Goal: Task Accomplishment & Management: Use online tool/utility

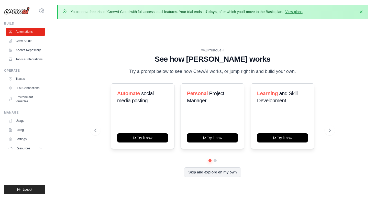
drag, startPoint x: 179, startPoint y: 13, endPoint x: 242, endPoint y: 13, distance: 62.9
click at [242, 14] on p "You're on a free trial of CrewAI Cloud with full access to all features. Your t…" at bounding box center [187, 11] width 233 height 5
click at [242, 13] on p "You're on a free trial of CrewAI Cloud with full access to all features. Your t…" at bounding box center [187, 11] width 233 height 5
click at [300, 12] on link "View plans" at bounding box center [293, 12] width 17 height 4
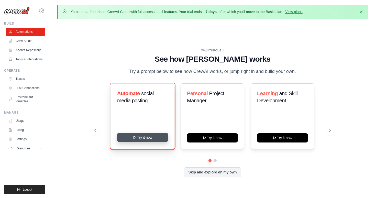
click at [144, 139] on button "Try it now" at bounding box center [142, 137] width 51 height 9
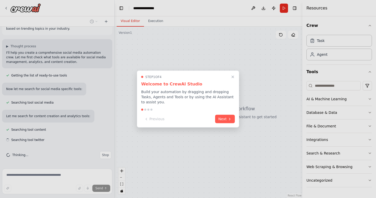
scroll to position [23, 0]
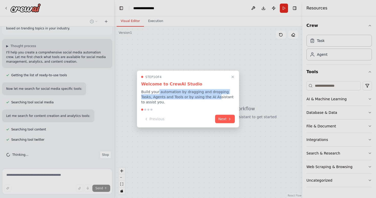
drag, startPoint x: 157, startPoint y: 93, endPoint x: 205, endPoint y: 95, distance: 47.9
click at [205, 95] on p "Build your automation by dragging and dropping Tasks, Agents and Tools or by us…" at bounding box center [188, 96] width 94 height 15
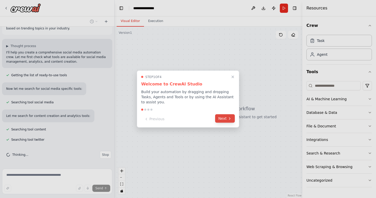
click at [227, 122] on button "Next" at bounding box center [225, 118] width 20 height 8
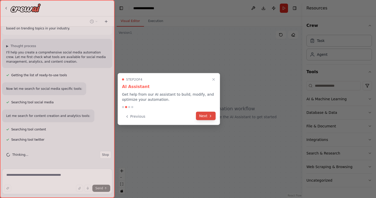
click at [207, 114] on button "Next" at bounding box center [206, 116] width 20 height 8
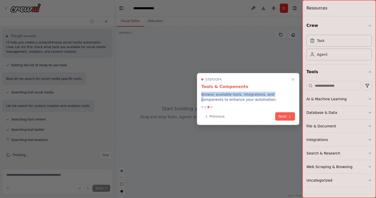
scroll to position [33, 0]
drag, startPoint x: 202, startPoint y: 94, endPoint x: 241, endPoint y: 102, distance: 39.9
click at [241, 102] on div "Step 3 of 4 Tools & Components Browse available tools, integrations, and compon…" at bounding box center [248, 99] width 102 height 52
click at [289, 116] on icon at bounding box center [290, 116] width 4 height 4
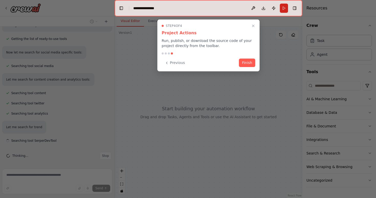
scroll to position [60, 0]
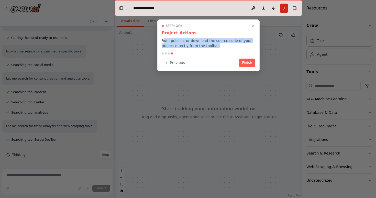
drag, startPoint x: 163, startPoint y: 40, endPoint x: 228, endPoint y: 44, distance: 65.4
click at [228, 44] on p "Run, publish, or download the source code of your project directly from the too…" at bounding box center [209, 43] width 94 height 10
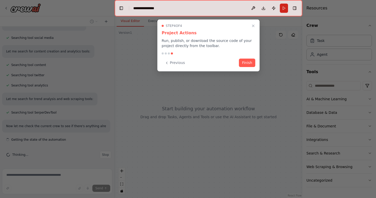
click at [246, 57] on div "Step 4 of 4 Project Actions Run, publish, or download the source code of your p…" at bounding box center [208, 45] width 102 height 52
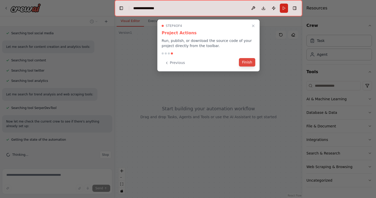
click at [246, 60] on button "Finish" at bounding box center [247, 62] width 16 height 8
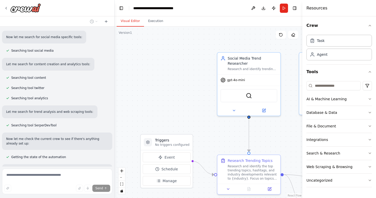
scroll to position [0, 0]
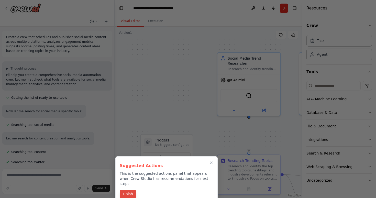
click at [127, 190] on button "Finish" at bounding box center [128, 194] width 16 height 8
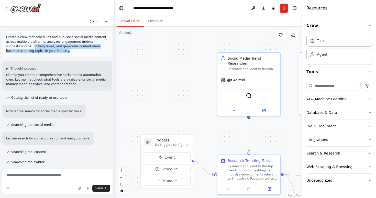
drag, startPoint x: 19, startPoint y: 46, endPoint x: 48, endPoint y: 52, distance: 30.1
click at [48, 52] on p "Create a crew that schedules and publishes social media content across multiple…" at bounding box center [57, 44] width 102 height 18
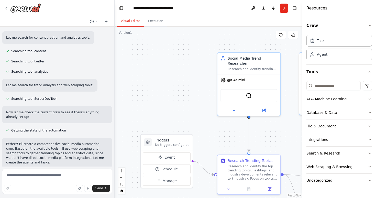
scroll to position [106, 0]
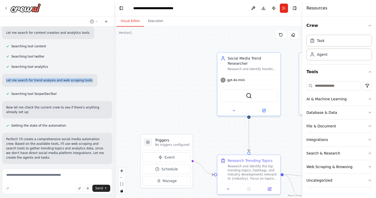
drag, startPoint x: 7, startPoint y: 80, endPoint x: 86, endPoint y: 80, distance: 79.5
click at [86, 80] on div "Let me search for trend analysis and web scraping tools:" at bounding box center [49, 80] width 95 height 13
click at [86, 80] on p "Let me search for trend analysis and web scraping tools:" at bounding box center [49, 80] width 87 height 5
drag, startPoint x: 12, startPoint y: 94, endPoint x: 69, endPoint y: 94, distance: 57.5
click at [69, 94] on div "Searching tool SerperDevTool" at bounding box center [57, 94] width 110 height 6
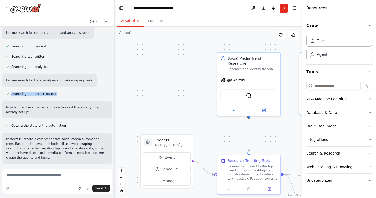
click at [69, 94] on div "Searching tool SerperDevTool" at bounding box center [57, 94] width 110 height 6
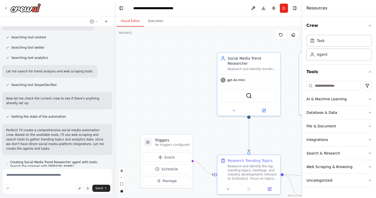
scroll to position [117, 0]
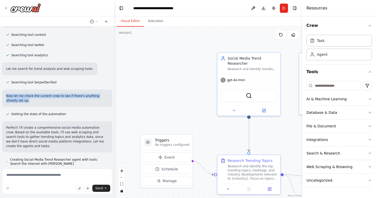
drag, startPoint x: 6, startPoint y: 96, endPoint x: 76, endPoint y: 102, distance: 70.6
click at [76, 102] on p "Now let me check the current crew to see if there's anything already set up:" at bounding box center [57, 98] width 102 height 9
drag, startPoint x: 39, startPoint y: 95, endPoint x: 82, endPoint y: 102, distance: 43.3
click at [82, 102] on p "Now let me check the current crew to see if there's anything already set up:" at bounding box center [57, 98] width 102 height 9
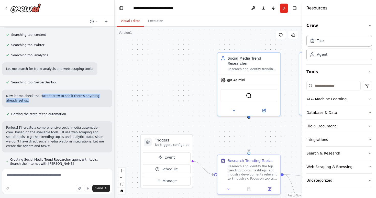
click at [82, 102] on p "Now let me check the current crew to see if there's anything already set up:" at bounding box center [57, 98] width 102 height 9
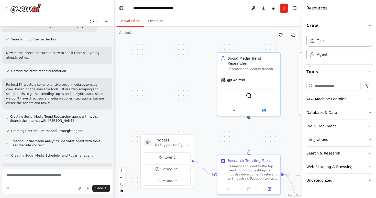
scroll to position [161, 0]
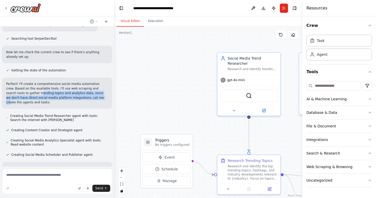
drag, startPoint x: 19, startPoint y: 91, endPoint x: 72, endPoint y: 97, distance: 52.7
click at [72, 97] on p "Perfect! I'll create a comprehensive social media automation crew. Based on the…" at bounding box center [57, 93] width 102 height 23
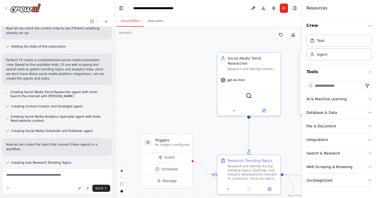
scroll to position [190, 0]
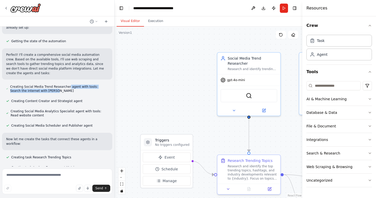
drag, startPoint x: 69, startPoint y: 85, endPoint x: 45, endPoint y: 91, distance: 24.4
click at [45, 91] on span "Creating Social Media Trend Researcher agent with tools: Search the internet wi…" at bounding box center [59, 89] width 98 height 8
drag, startPoint x: 21, startPoint y: 100, endPoint x: 80, endPoint y: 102, distance: 59.1
click at [80, 102] on div "Creating Content Creator and Strategist agent" at bounding box center [44, 101] width 84 height 6
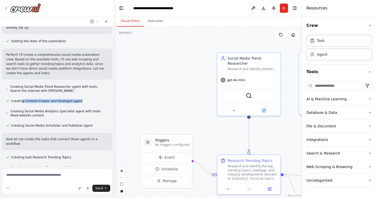
click at [80, 102] on div "Creating Content Creator and Strategist agent" at bounding box center [44, 101] width 84 height 6
drag, startPoint x: 21, startPoint y: 111, endPoint x: 61, endPoint y: 112, distance: 39.6
click at [61, 112] on span "Creating Social Media Analytics Specialist agent with tools: Read website conte…" at bounding box center [59, 113] width 98 height 8
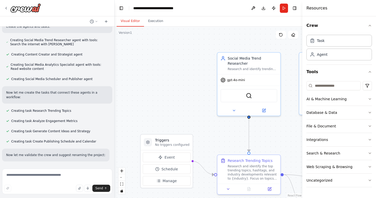
scroll to position [237, 0]
drag, startPoint x: 29, startPoint y: 92, endPoint x: 102, endPoint y: 91, distance: 72.4
click at [102, 91] on p "Now let me create the tasks that connect these agents in a workflow:" at bounding box center [57, 94] width 102 height 9
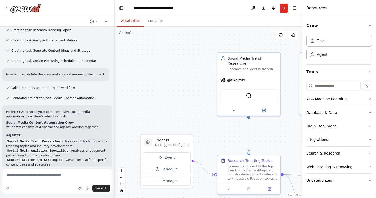
scroll to position [319, 0]
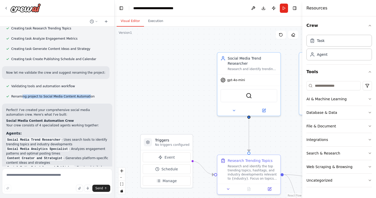
drag, startPoint x: 22, startPoint y: 92, endPoint x: 86, endPoint y: 92, distance: 64.4
click at [86, 94] on span "Renaming project to Social Media Content Automation" at bounding box center [52, 96] width 83 height 4
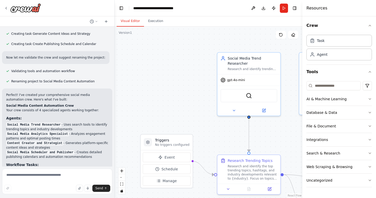
scroll to position [337, 0]
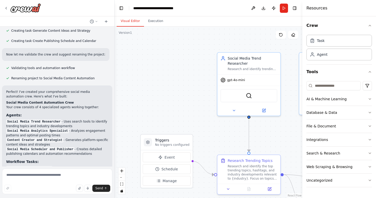
drag, startPoint x: 12, startPoint y: 89, endPoint x: 57, endPoint y: 92, distance: 45.3
click at [57, 92] on p "Perfect! I've created your comprehensive social media automation crew. Here's w…" at bounding box center [57, 93] width 102 height 9
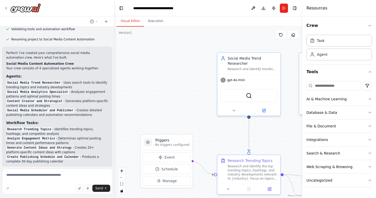
scroll to position [375, 0]
drag, startPoint x: 29, startPoint y: 79, endPoint x: 63, endPoint y: 79, distance: 34.3
click at [63, 81] on li "Social Media Trend Researcher - Uses search tools to identify trending topics a…" at bounding box center [57, 85] width 102 height 9
drag, startPoint x: 65, startPoint y: 79, endPoint x: 69, endPoint y: 82, distance: 5.3
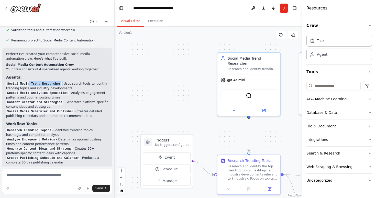
click at [69, 82] on li "Social Media Trend Researcher - Uses search tools to identify trending topics a…" at bounding box center [57, 85] width 102 height 9
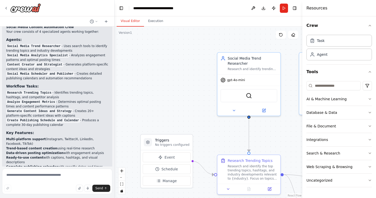
scroll to position [414, 0]
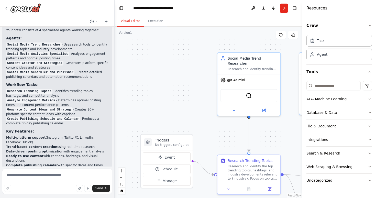
drag, startPoint x: 55, startPoint y: 86, endPoint x: 41, endPoint y: 89, distance: 13.9
click at [41, 89] on li "Research Trending Topics - Identifies trending topics, hashtags, and competitor…" at bounding box center [57, 93] width 102 height 9
drag, startPoint x: 60, startPoint y: 94, endPoint x: 79, endPoint y: 96, distance: 19.2
click at [79, 98] on li "Analyze Engagement Metrics - Determines optimal posting times and content perfo…" at bounding box center [57, 102] width 102 height 9
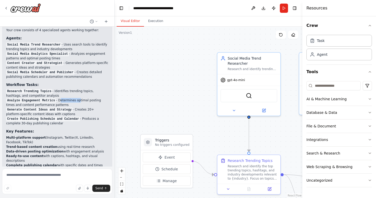
click at [79, 98] on li "Analyze Engagement Metrics - Determines optimal posting times and content perfo…" at bounding box center [57, 102] width 102 height 9
drag, startPoint x: 20, startPoint y: 110, endPoint x: 75, endPoint y: 110, distance: 54.5
click at [75, 110] on li "Generate Content Ideas and Strategy - Creates 20+ platform-specific content ide…" at bounding box center [57, 111] width 102 height 9
drag, startPoint x: 83, startPoint y: 113, endPoint x: 76, endPoint y: 119, distance: 9.2
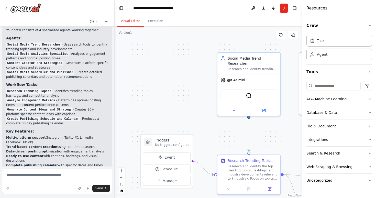
click at [76, 119] on li "Create Publishing Schedule and Calendar - Produces a complete 30-day publishing…" at bounding box center [57, 120] width 102 height 9
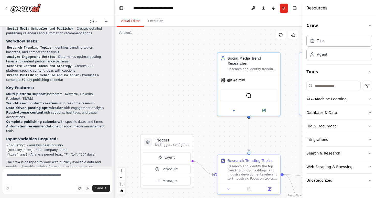
scroll to position [462, 0]
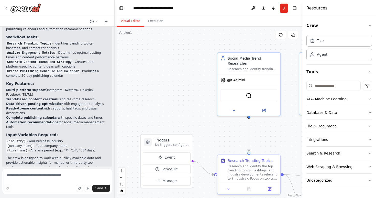
drag, startPoint x: 54, startPoint y: 93, endPoint x: 90, endPoint y: 93, distance: 35.8
click at [90, 97] on li "Trend-based content creation using real-time research" at bounding box center [57, 99] width 102 height 5
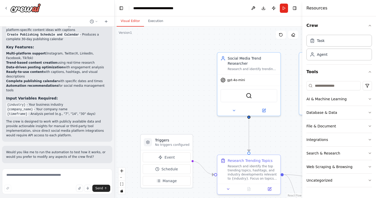
scroll to position [499, 0]
drag, startPoint x: 33, startPoint y: 106, endPoint x: 92, endPoint y: 105, distance: 58.8
click at [93, 111] on li "{timeframe} - Analysis period (e.g., "7", "14", "30" days)" at bounding box center [57, 113] width 102 height 5
click at [92, 111] on li "{timeframe} - Analysis period (e.g., "7", "14", "30" days)" at bounding box center [57, 113] width 102 height 5
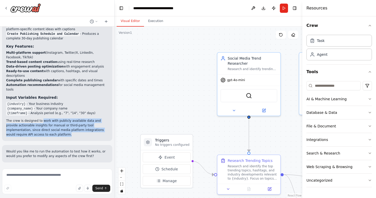
drag, startPoint x: 41, startPoint y: 112, endPoint x: 59, endPoint y: 125, distance: 21.8
click at [59, 125] on p "The crew is designed to work with publicly available data and provide actionabl…" at bounding box center [57, 127] width 102 height 18
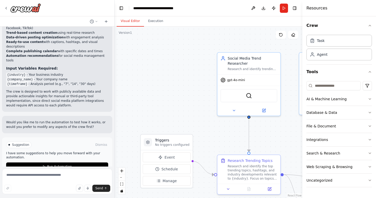
scroll to position [531, 0]
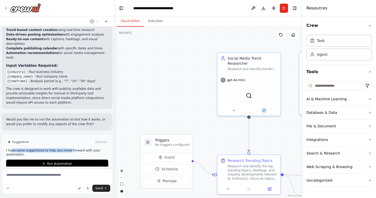
drag, startPoint x: 12, startPoint y: 143, endPoint x: 69, endPoint y: 143, distance: 56.8
click at [69, 148] on p "I have some suggestions to help you move forward with your automation." at bounding box center [57, 152] width 102 height 8
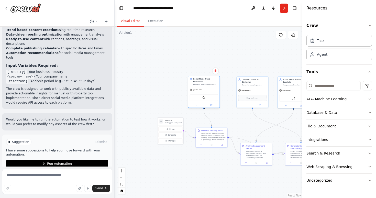
click at [197, 96] on div "SerperDevTool" at bounding box center [204, 97] width 28 height 7
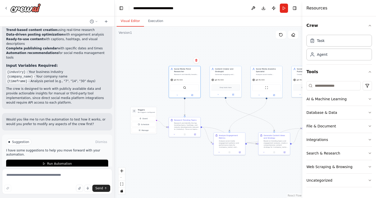
drag, startPoint x: 224, startPoint y: 51, endPoint x: 197, endPoint y: 41, distance: 29.1
click at [197, 41] on div ".deletable-edge-delete-btn { width: 20px; height: 20px; border: 0px solid #ffff…" at bounding box center [209, 112] width 188 height 171
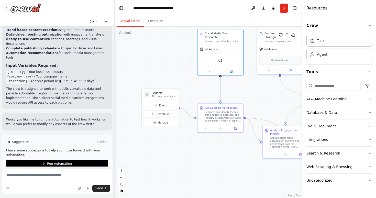
drag, startPoint x: 143, startPoint y: 107, endPoint x: 172, endPoint y: 74, distance: 43.7
click at [172, 74] on div ".deletable-edge-delete-btn { width: 20px; height: 20px; border: 0px solid #ffff…" at bounding box center [209, 112] width 188 height 171
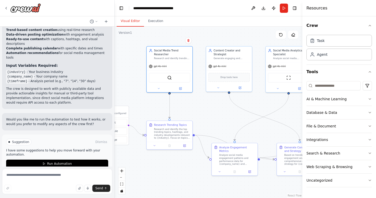
drag, startPoint x: 205, startPoint y: 162, endPoint x: 146, endPoint y: 177, distance: 60.9
click at [146, 177] on div ".deletable-edge-delete-btn { width: 20px; height: 20px; border: 0px solid #ffff…" at bounding box center [209, 112] width 188 height 171
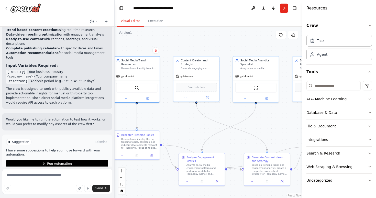
drag, startPoint x: 221, startPoint y: 113, endPoint x: 181, endPoint y: 123, distance: 41.1
click at [181, 123] on div ".deletable-edge-delete-btn { width: 20px; height: 20px; border: 0px solid #ffff…" at bounding box center [209, 112] width 188 height 171
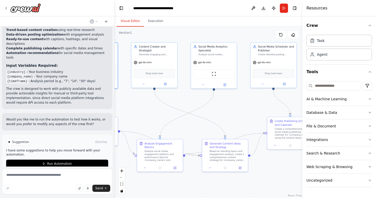
drag, startPoint x: 253, startPoint y: 117, endPoint x: 226, endPoint y: 105, distance: 29.0
click at [226, 105] on div ".deletable-edge-delete-btn { width: 20px; height: 20px; border: 0px solid #ffff…" at bounding box center [209, 112] width 188 height 171
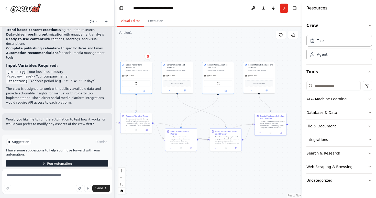
click at [48, 162] on span "Run Automation" at bounding box center [59, 164] width 25 height 4
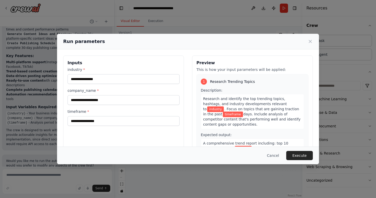
drag, startPoint x: 72, startPoint y: 41, endPoint x: 110, endPoint y: 42, distance: 38.4
click at [110, 42] on div "Run parameters" at bounding box center [188, 41] width 250 height 7
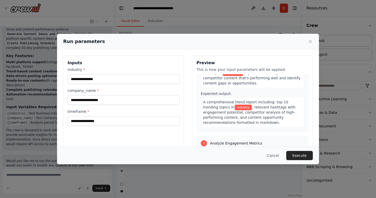
scroll to position [45, 0]
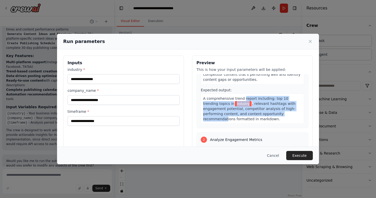
drag, startPoint x: 242, startPoint y: 93, endPoint x: 267, endPoint y: 110, distance: 30.2
click at [267, 110] on div "A comprehensive trend report including: top 10 trending topics in industry , re…" at bounding box center [252, 109] width 103 height 30
click at [267, 110] on span ", relevant hashtags with engagement potential, competitor analysis of high-perf…" at bounding box center [249, 111] width 92 height 19
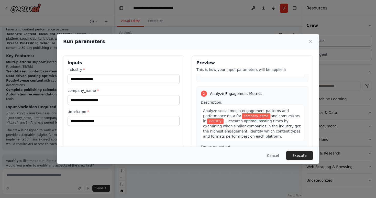
scroll to position [93, 0]
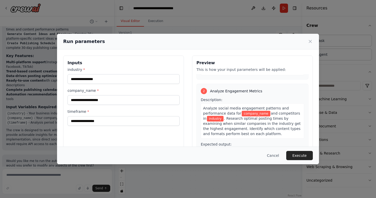
drag, startPoint x: 220, startPoint y: 104, endPoint x: 229, endPoint y: 107, distance: 10.3
click at [229, 107] on span "Analyze social media engagement patterns and performance data for" at bounding box center [246, 110] width 86 height 9
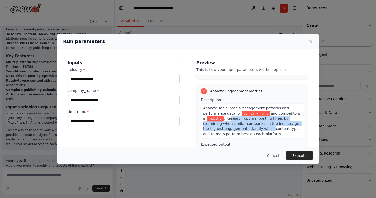
drag, startPoint x: 226, startPoint y: 115, endPoint x: 250, endPoint y: 125, distance: 26.0
click at [250, 125] on span ". Research optimal posting times by examining when similar companies in the ind…" at bounding box center [251, 125] width 97 height 19
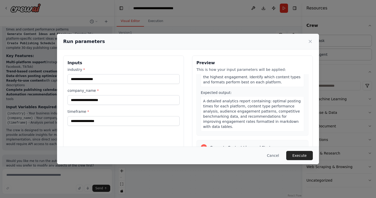
scroll to position [147, 0]
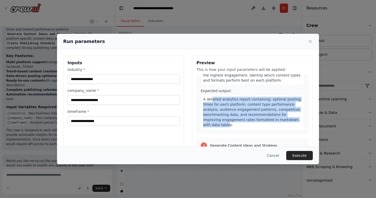
drag, startPoint x: 212, startPoint y: 94, endPoint x: 276, endPoint y: 115, distance: 66.6
click at [276, 115] on span "A detailed analytics report containing: optimal posting times for each platform…" at bounding box center [252, 112] width 98 height 30
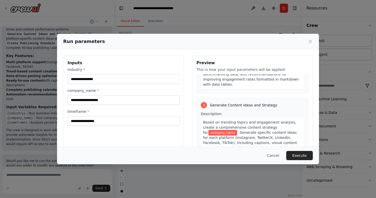
scroll to position [191, 0]
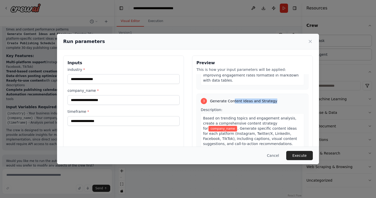
drag, startPoint x: 233, startPoint y: 89, endPoint x: 249, endPoint y: 94, distance: 16.7
click at [249, 94] on div "3 Generate Content Ideas and Strategy Description: Based on trending topics and…" at bounding box center [252, 151] width 112 height 114
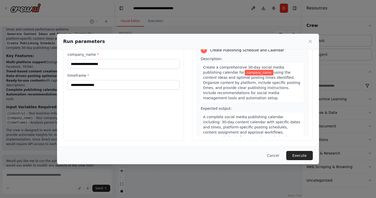
scroll to position [0, 0]
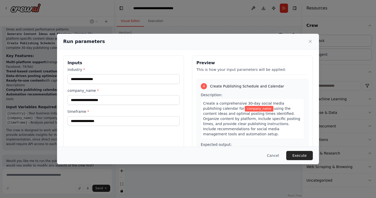
click at [122, 85] on div "industry * company_name * timeframe *" at bounding box center [124, 96] width 112 height 59
click at [114, 81] on input "industry *" at bounding box center [124, 79] width 112 height 10
click at [99, 79] on input "industry *" at bounding box center [124, 79] width 112 height 10
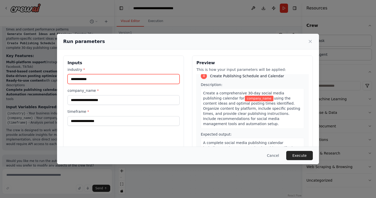
type input "**********"
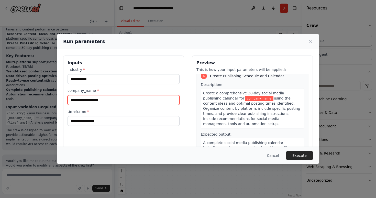
click at [85, 102] on input "company_name *" at bounding box center [124, 100] width 112 height 10
type input "**********"
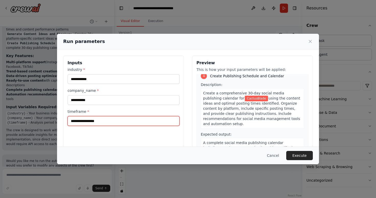
click at [82, 122] on input "timeframe *" at bounding box center [124, 121] width 112 height 10
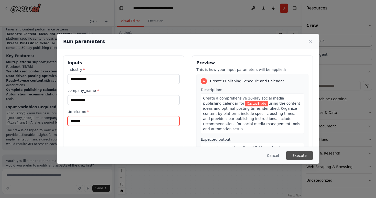
type input "*******"
click at [304, 155] on button "Execute" at bounding box center [299, 155] width 27 height 9
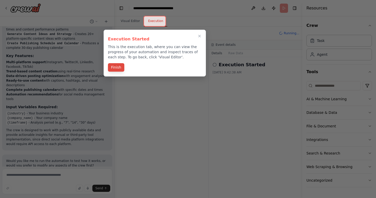
click at [118, 67] on button "Finish" at bounding box center [116, 67] width 16 height 8
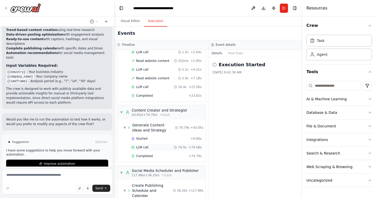
scroll to position [149, 0]
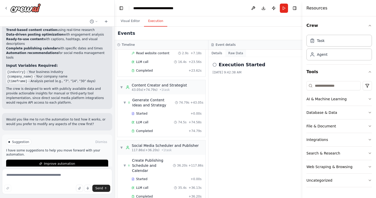
click at [238, 54] on button "Raw Data" at bounding box center [235, 53] width 21 height 7
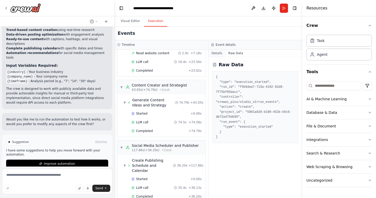
click at [217, 53] on button "Details" at bounding box center [216, 53] width 17 height 7
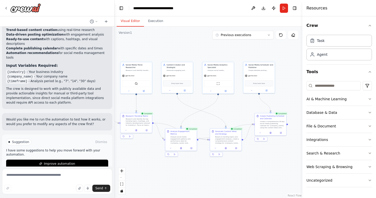
click at [133, 19] on button "Visual Editor" at bounding box center [130, 21] width 27 height 11
click at [157, 23] on button "Execution" at bounding box center [155, 21] width 23 height 11
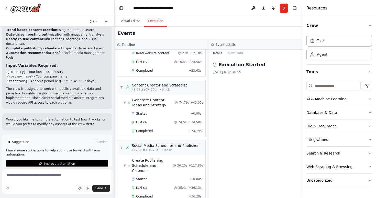
click at [229, 44] on h3 "Event details" at bounding box center [226, 45] width 20 height 4
click at [152, 194] on div "Completed" at bounding box center [158, 196] width 55 height 4
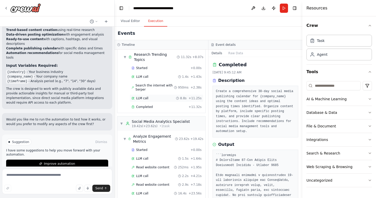
scroll to position [0, 0]
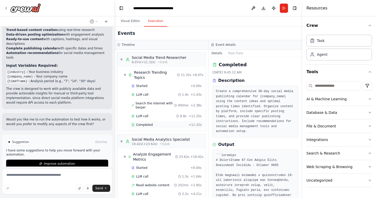
click at [145, 123] on span "Completed" at bounding box center [144, 125] width 17 height 4
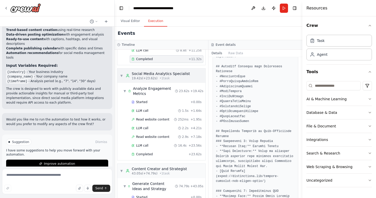
scroll to position [66, 0]
click at [153, 151] on div "Completed" at bounding box center [158, 153] width 55 height 4
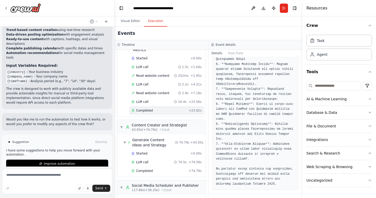
scroll to position [149, 0]
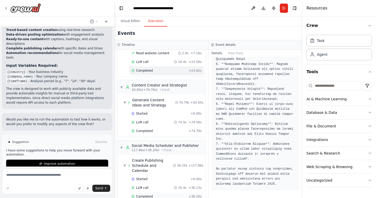
click at [148, 194] on span "Completed" at bounding box center [144, 196] width 17 height 4
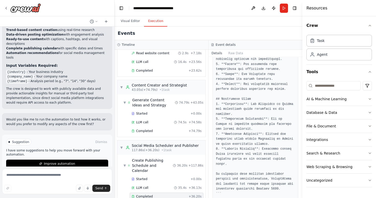
scroll to position [909, 0]
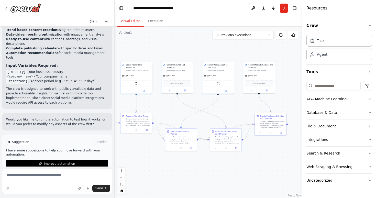
click at [131, 17] on button "Visual Editor" at bounding box center [130, 21] width 27 height 11
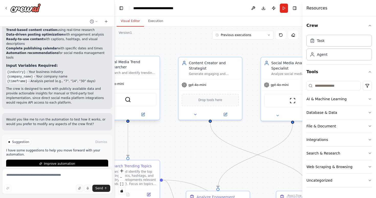
click at [142, 68] on div "Social Media Trend Researcher" at bounding box center [131, 64] width 50 height 10
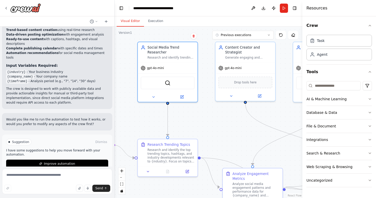
drag, startPoint x: 169, startPoint y: 78, endPoint x: 214, endPoint y: 61, distance: 47.9
click at [214, 61] on div ".deletable-edge-delete-btn { width: 20px; height: 20px; border: 0px solid #ffff…" at bounding box center [209, 112] width 188 height 171
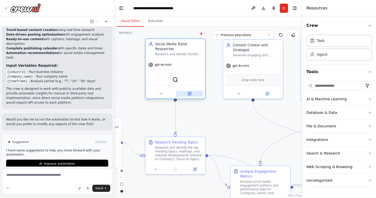
click at [191, 93] on icon at bounding box center [190, 93] width 2 height 2
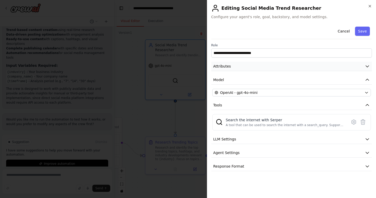
click at [260, 65] on button "Attributes" at bounding box center [291, 66] width 161 height 9
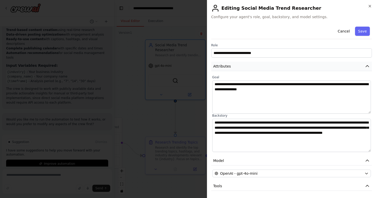
click at [260, 65] on button "Attributes" at bounding box center [291, 66] width 161 height 9
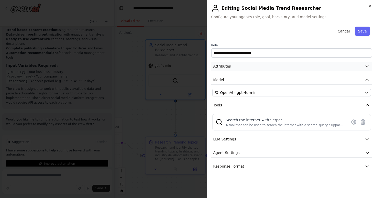
click at [365, 66] on icon "button" at bounding box center [367, 66] width 5 height 5
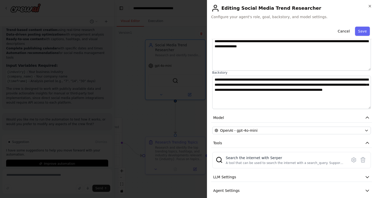
scroll to position [62, 0]
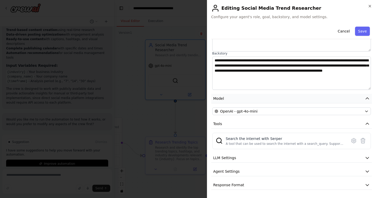
click at [363, 97] on button "Model" at bounding box center [291, 98] width 161 height 9
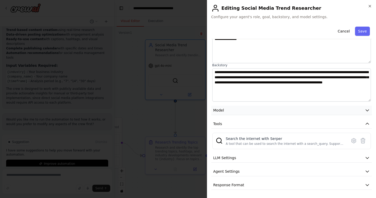
scroll to position [50, 0]
click at [362, 109] on button "Model" at bounding box center [291, 110] width 161 height 9
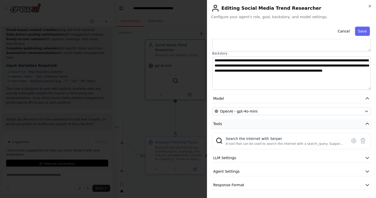
click at [362, 124] on button "Tools" at bounding box center [291, 123] width 161 height 9
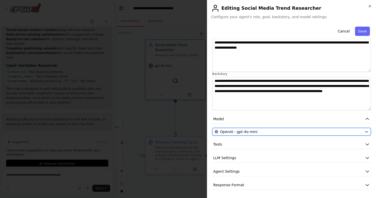
click at [364, 131] on button "OpenAI - gpt-4o-mini" at bounding box center [291, 132] width 159 height 8
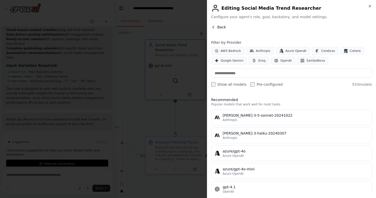
click at [212, 25] on icon "button" at bounding box center [213, 27] width 4 height 4
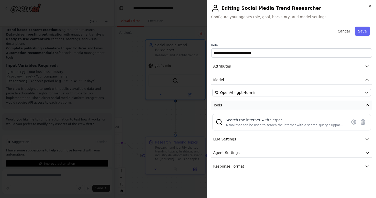
click at [366, 103] on icon "button" at bounding box center [367, 105] width 5 height 5
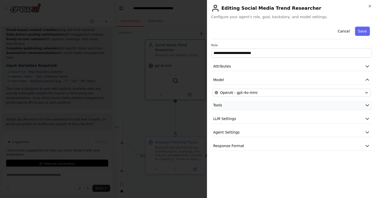
click at [366, 104] on icon "button" at bounding box center [367, 105] width 5 height 5
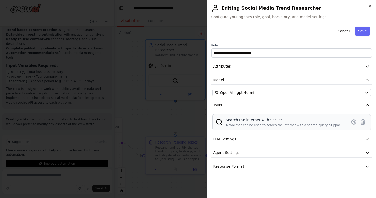
click at [332, 123] on div "A tool that can be used to search the internet with a search_query. Supports di…" at bounding box center [285, 125] width 118 height 4
click at [353, 123] on icon at bounding box center [353, 122] width 4 height 5
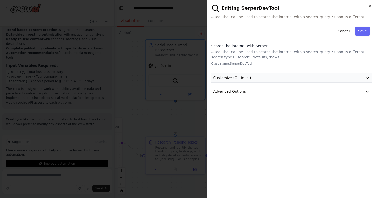
click at [364, 76] on button "Customize (Optional)" at bounding box center [291, 77] width 161 height 9
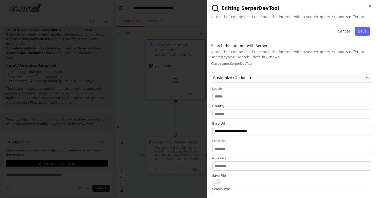
click at [366, 76] on icon "button" at bounding box center [367, 77] width 5 height 5
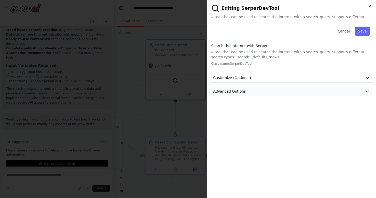
click at [368, 94] on icon "button" at bounding box center [367, 91] width 5 height 5
click at [368, 90] on icon "button" at bounding box center [367, 91] width 5 height 5
click at [356, 33] on button "Save" at bounding box center [362, 31] width 15 height 9
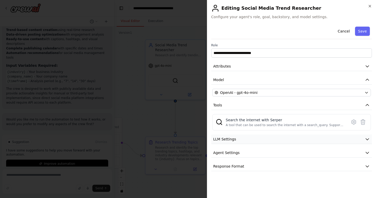
click at [366, 140] on icon "button" at bounding box center [367, 139] width 5 height 5
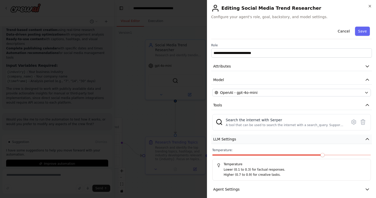
scroll to position [18, 0]
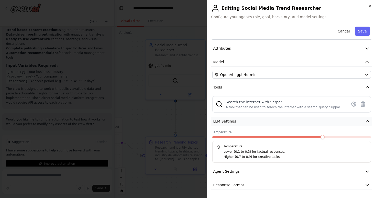
click at [370, 119] on icon "button" at bounding box center [367, 121] width 5 height 5
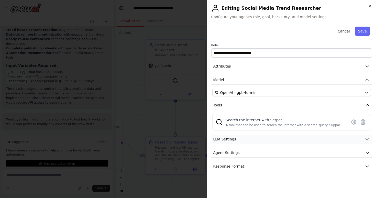
scroll to position [0, 0]
click at [370, 152] on button "Agent Settings" at bounding box center [291, 152] width 161 height 9
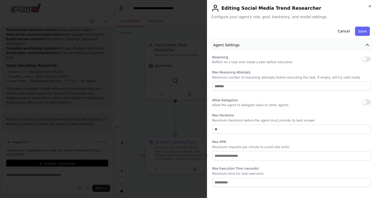
scroll to position [70, 0]
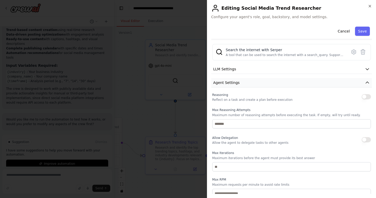
click at [365, 81] on icon "button" at bounding box center [367, 82] width 5 height 5
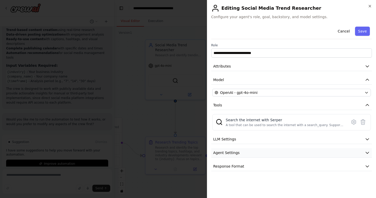
scroll to position [0, 0]
click at [297, 163] on button "Response Format" at bounding box center [291, 166] width 161 height 9
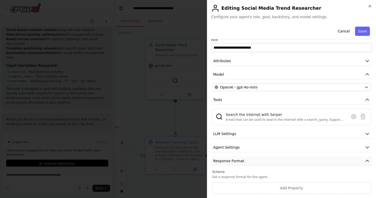
click at [293, 163] on button "Response Format" at bounding box center [291, 160] width 161 height 9
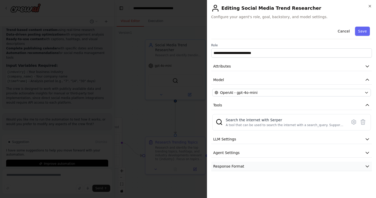
scroll to position [0, 0]
click at [356, 31] on button "Save" at bounding box center [362, 31] width 15 height 9
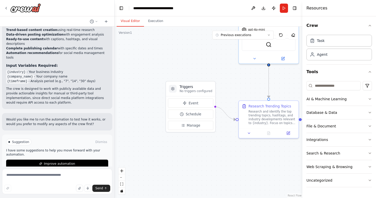
drag, startPoint x: 160, startPoint y: 112, endPoint x: 239, endPoint y: 74, distance: 87.8
click at [239, 74] on div ".deletable-edge-delete-btn { width: 20px; height: 20px; border: 0px solid #ffff…" at bounding box center [209, 112] width 188 height 171
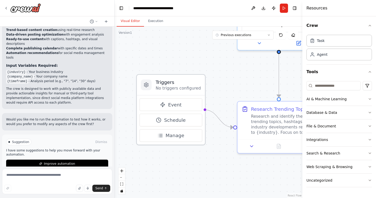
click at [185, 85] on p "No triggers configured" at bounding box center [177, 87] width 45 height 5
click at [162, 83] on h3 "Triggers" at bounding box center [177, 82] width 45 height 7
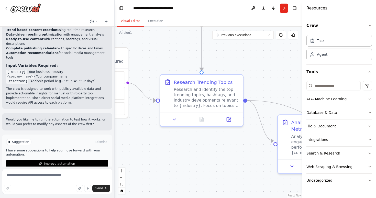
drag, startPoint x: 228, startPoint y: 94, endPoint x: 150, endPoint y: 67, distance: 82.2
click at [150, 67] on div ".deletable-edge-delete-btn { width: 20px; height: 20px; border: 0px solid #ffff…" at bounding box center [209, 112] width 188 height 171
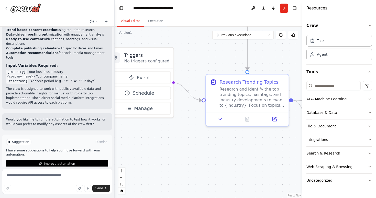
drag, startPoint x: 155, startPoint y: 58, endPoint x: 204, endPoint y: 58, distance: 48.8
click at [204, 58] on div ".deletable-edge-delete-btn { width: 20px; height: 20px; border: 0px solid #ffff…" at bounding box center [209, 112] width 188 height 171
click at [40, 174] on textarea at bounding box center [57, 182] width 110 height 26
type textarea "**********"
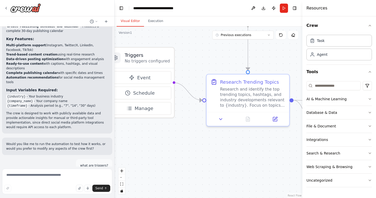
scroll to position [534, 0]
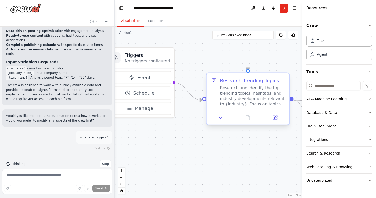
click at [264, 85] on div "Research Trending Topics Research and identify the top trending topics, hashtag…" at bounding box center [252, 91] width 65 height 29
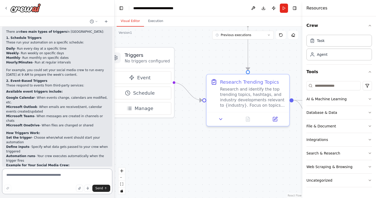
scroll to position [710, 0]
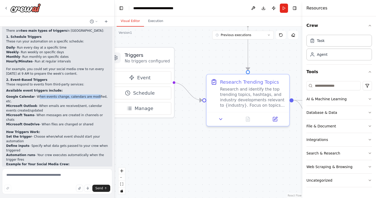
drag, startPoint x: 35, startPoint y: 82, endPoint x: 93, endPoint y: 82, distance: 58.0
click at [93, 94] on li "Google Calendar - When events change, calendars are modified, etc." at bounding box center [57, 98] width 102 height 9
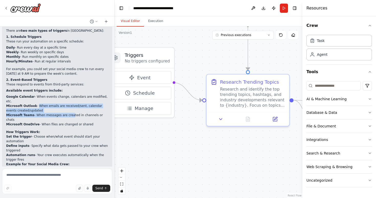
drag, startPoint x: 36, startPoint y: 86, endPoint x: 69, endPoint y: 97, distance: 34.7
click at [69, 97] on ul "Google Calendar - When events change, calendars are modified, etc. Microsoft Ou…" at bounding box center [57, 110] width 102 height 32
click at [69, 113] on li "Microsoft Teams - When messages are created in channels or chats" at bounding box center [57, 117] width 102 height 9
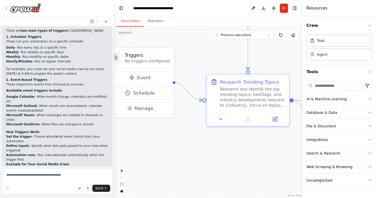
scroll to position [741, 0]
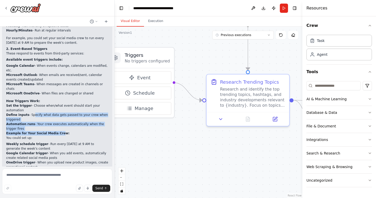
drag, startPoint x: 32, startPoint y: 92, endPoint x: 58, endPoint y: 111, distance: 33.1
click at [58, 111] on div "There are two main types of triggers in CrewAI: 1. Schedule Triggers These run …" at bounding box center [57, 89] width 102 height 184
click at [58, 131] on strong "Example for Your Social Media Crew:" at bounding box center [37, 133] width 63 height 4
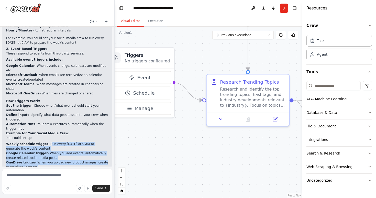
drag, startPoint x: 46, startPoint y: 120, endPoint x: 75, endPoint y: 150, distance: 42.0
click at [75, 150] on div "There are two main types of triggers in CrewAI: 1. Schedule Triggers These run …" at bounding box center [57, 89] width 102 height 184
click at [75, 172] on p "Would you like me to set up a schedule trigger for your social media automation…" at bounding box center [57, 176] width 102 height 9
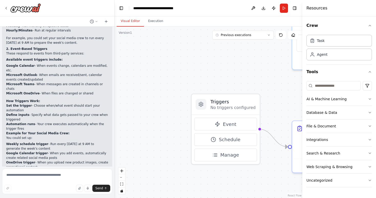
drag, startPoint x: 141, startPoint y: 137, endPoint x: 176, endPoint y: 168, distance: 47.1
click at [195, 186] on div ".deletable-edge-delete-btn { width: 20px; height: 20px; border: 0px solid #ffff…" at bounding box center [209, 112] width 188 height 171
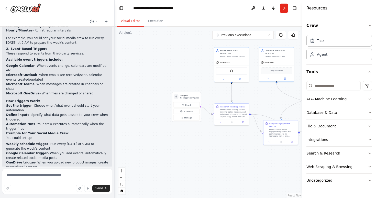
drag, startPoint x: 194, startPoint y: 51, endPoint x: 171, endPoint y: 56, distance: 23.8
click at [171, 56] on div ".deletable-edge-delete-btn { width: 20px; height: 20px; border: 0px solid #ffff…" at bounding box center [209, 112] width 188 height 171
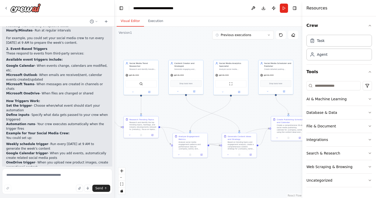
drag, startPoint x: 285, startPoint y: 102, endPoint x: 211, endPoint y: 113, distance: 74.5
click at [211, 113] on div ".deletable-edge-delete-btn { width: 20px; height: 20px; border: 0px solid #ffff…" at bounding box center [209, 112] width 188 height 171
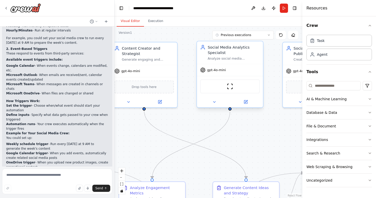
click at [230, 69] on div "gpt-4o-mini" at bounding box center [230, 70] width 66 height 12
click at [223, 50] on div "Social Media Analytics Specialist" at bounding box center [234, 49] width 52 height 11
click at [242, 104] on button at bounding box center [245, 102] width 30 height 6
click at [248, 105] on button at bounding box center [245, 102] width 30 height 6
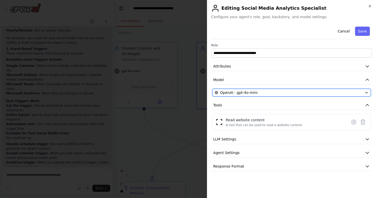
click at [364, 91] on icon "button" at bounding box center [366, 93] width 4 height 4
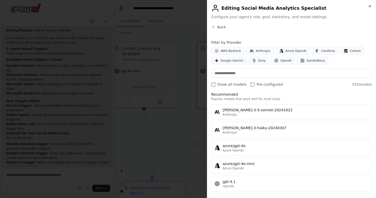
scroll to position [0, 0]
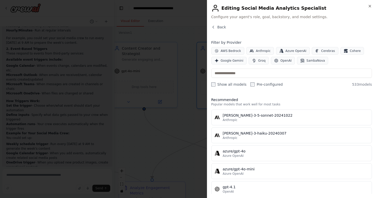
click at [215, 30] on div "Back" at bounding box center [291, 29] width 161 height 9
click at [214, 26] on icon "button" at bounding box center [213, 27] width 4 height 4
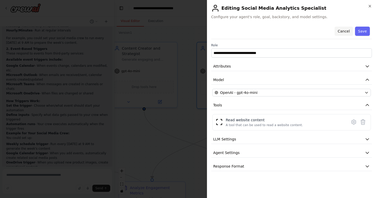
click at [347, 31] on button "Cancel" at bounding box center [343, 31] width 18 height 9
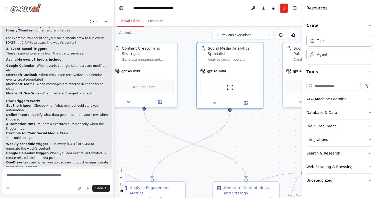
click at [33, 9] on img at bounding box center [25, 7] width 31 height 9
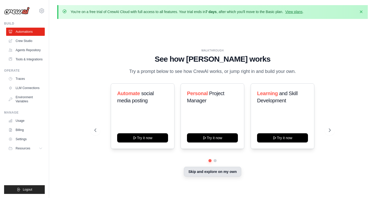
click at [219, 175] on button "Skip and explore on my own" at bounding box center [212, 172] width 57 height 10
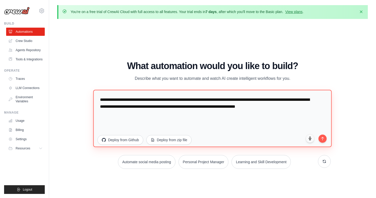
click at [132, 113] on textarea "**********" at bounding box center [212, 118] width 238 height 57
click at [169, 98] on textarea "**********" at bounding box center [212, 118] width 238 height 57
click at [156, 101] on textarea "**********" at bounding box center [212, 118] width 238 height 57
click at [135, 100] on textarea "**********" at bounding box center [212, 118] width 238 height 57
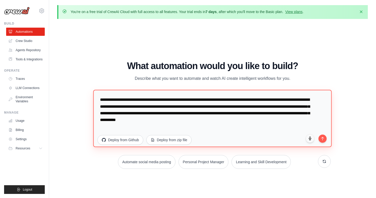
click at [215, 109] on textarea "**********" at bounding box center [212, 118] width 238 height 57
click at [262, 109] on textarea "**********" at bounding box center [212, 118] width 238 height 57
drag, startPoint x: 298, startPoint y: 106, endPoint x: 300, endPoint y: 121, distance: 15.2
click at [300, 121] on textarea "**********" at bounding box center [212, 118] width 238 height 57
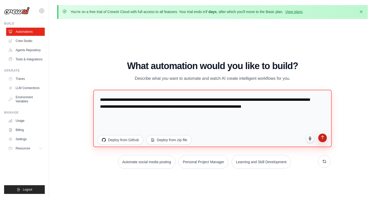
type textarea "**********"
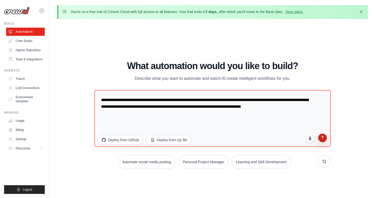
click at [325, 139] on button "submit" at bounding box center [322, 137] width 9 height 9
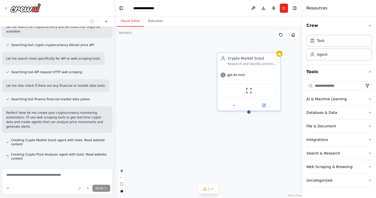
scroll to position [103, 0]
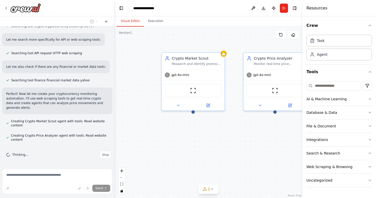
drag, startPoint x: 189, startPoint y: 90, endPoint x: 133, endPoint y: 90, distance: 55.7
click at [133, 90] on div "Crypto Market Scout Research and identify promising lesser-known cryptocurrenci…" at bounding box center [209, 112] width 188 height 171
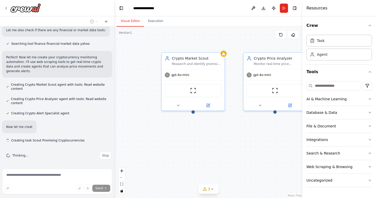
scroll to position [141, 0]
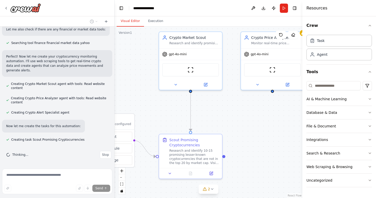
drag, startPoint x: 223, startPoint y: 141, endPoint x: 190, endPoint y: 145, distance: 33.0
click at [191, 145] on div ".deletable-edge-delete-btn { width: 20px; height: 20px; border: 0px solid #ffff…" at bounding box center [209, 112] width 188 height 171
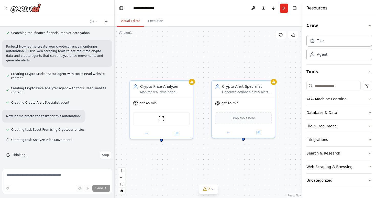
scroll to position [151, 0]
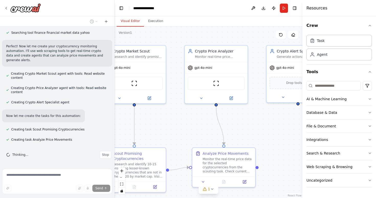
drag, startPoint x: 242, startPoint y: 49, endPoint x: 215, endPoint y: 38, distance: 29.3
click at [215, 38] on div ".deletable-edge-delete-btn { width: 20px; height: 20px; border: 0px solid #ffff…" at bounding box center [209, 112] width 188 height 171
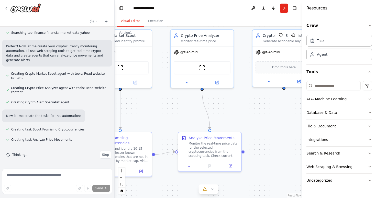
drag, startPoint x: 262, startPoint y: 131, endPoint x: 248, endPoint y: 117, distance: 20.1
click at [248, 117] on div ".deletable-edge-delete-btn { width: 20px; height: 20px; border: 0px solid #ffff…" at bounding box center [209, 112] width 188 height 171
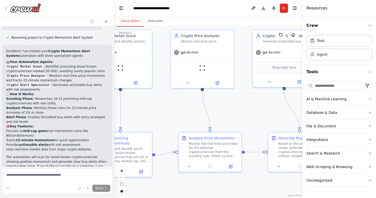
scroll to position [323, 0]
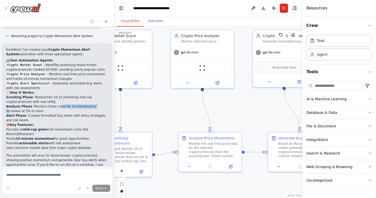
drag, startPoint x: 58, startPoint y: 107, endPoint x: 93, endPoint y: 107, distance: 34.8
click at [93, 107] on li "Analysis Phase : Monitors these coins for 15-minute price increases of 3% or mo…" at bounding box center [57, 108] width 102 height 9
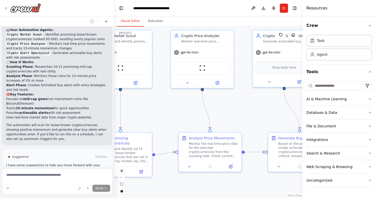
scroll to position [359, 0]
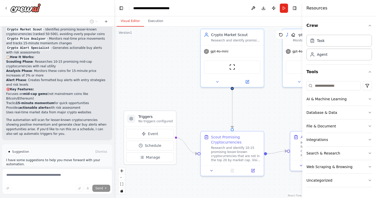
drag, startPoint x: 158, startPoint y: 111, endPoint x: 269, endPoint y: 112, distance: 110.5
click at [269, 112] on div ".deletable-edge-delete-btn { width: 20px; height: 20px; border: 0px solid #ffff…" at bounding box center [209, 112] width 188 height 171
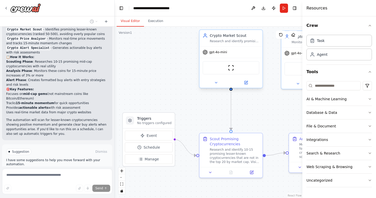
click at [234, 45] on div "Crypto Market Scout Research and identify promising lesser-known cryptocurrenci…" at bounding box center [230, 38] width 63 height 16
click at [216, 80] on button at bounding box center [216, 83] width 29 height 6
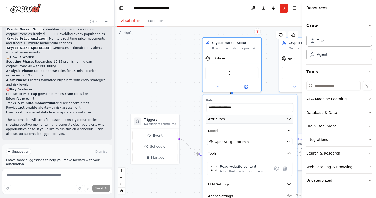
click at [290, 120] on icon "button" at bounding box center [289, 119] width 5 height 5
click at [287, 119] on icon "button" at bounding box center [288, 119] width 3 height 1
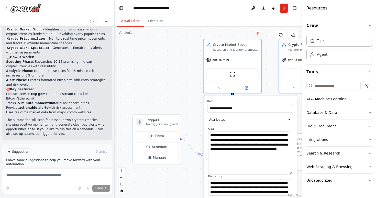
drag, startPoint x: 290, startPoint y: 147, endPoint x: 285, endPoint y: 173, distance: 26.8
click at [285, 173] on textarea "**********" at bounding box center [250, 152] width 84 height 43
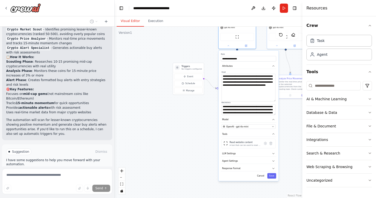
drag, startPoint x: 200, startPoint y: 188, endPoint x: 183, endPoint y: 107, distance: 82.9
click at [183, 106] on div ".deletable-edge-delete-btn { width: 20px; height: 20px; border: 0px solid #ffff…" at bounding box center [209, 112] width 188 height 171
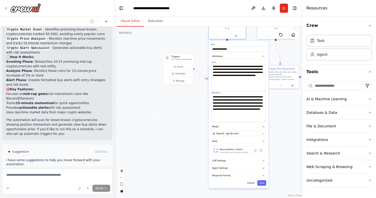
drag, startPoint x: 264, startPoint y: 104, endPoint x: 266, endPoint y: 121, distance: 17.0
click at [266, 121] on div "**********" at bounding box center [238, 114] width 60 height 147
click at [261, 182] on button "Save" at bounding box center [261, 182] width 9 height 5
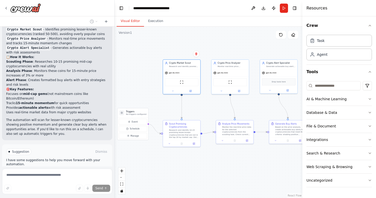
drag, startPoint x: 267, startPoint y: 113, endPoint x: 221, endPoint y: 167, distance: 71.5
click at [221, 167] on div ".deletable-edge-delete-btn { width: 20px; height: 20px; border: 0px solid #ffff…" at bounding box center [209, 112] width 188 height 171
click at [186, 128] on div "Scout Promising Cryptocurrencies Research and identify 10-15 promising lesser-k…" at bounding box center [183, 129] width 29 height 16
click at [168, 144] on icon at bounding box center [169, 143] width 2 height 2
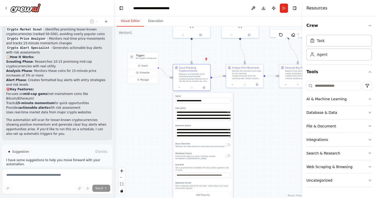
drag, startPoint x: 234, startPoint y: 175, endPoint x: 244, endPoint y: 119, distance: 56.9
click at [244, 119] on div ".deletable-edge-delete-btn { width: 20px; height: 20px; border: 0px solid #ffff…" at bounding box center [209, 112] width 188 height 171
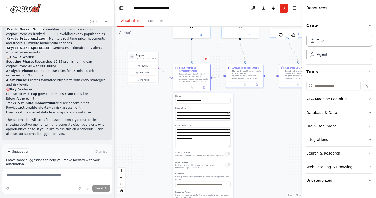
drag, startPoint x: 228, startPoint y: 136, endPoint x: 233, endPoint y: 145, distance: 10.7
click at [233, 145] on div "**********" at bounding box center [203, 155] width 61 height 127
click at [250, 132] on div ".deletable-edge-delete-btn { width: 20px; height: 20px; border: 0px solid #ffff…" at bounding box center [209, 112] width 188 height 171
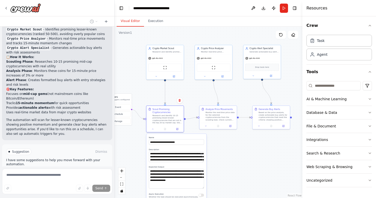
drag, startPoint x: 258, startPoint y: 126, endPoint x: 228, endPoint y: 169, distance: 51.6
click at [228, 169] on div ".deletable-edge-delete-btn { width: 20px; height: 20px; border: 0px solid #ffff…" at bounding box center [209, 112] width 188 height 171
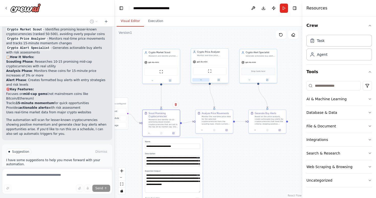
click at [197, 79] on button at bounding box center [200, 80] width 17 height 4
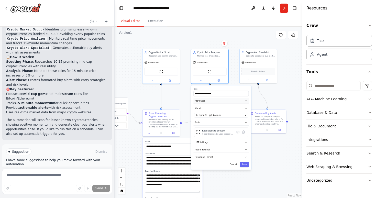
click at [246, 102] on button "Attributes" at bounding box center [220, 101] width 55 height 6
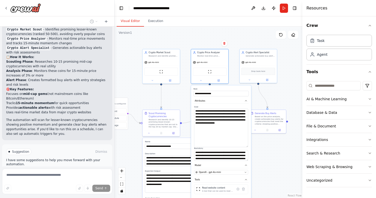
drag, startPoint x: 246, startPoint y: 118, endPoint x: 247, endPoint y: 147, distance: 28.2
click at [247, 147] on textarea "**********" at bounding box center [221, 127] width 54 height 39
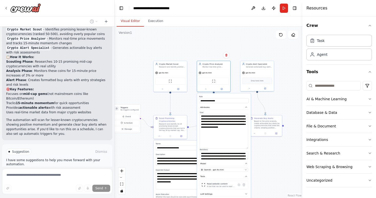
drag, startPoint x: 247, startPoint y: 160, endPoint x: 251, endPoint y: 151, distance: 10.3
click at [251, 150] on div "**********" at bounding box center [224, 155] width 54 height 125
click at [264, 161] on div ".deletable-edge-delete-btn { width: 20px; height: 20px; border: 0px solid #ffff…" at bounding box center [209, 112] width 188 height 171
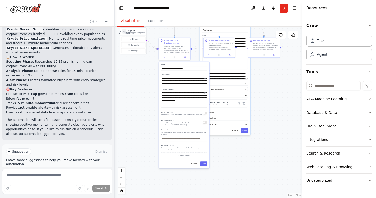
drag, startPoint x: 278, startPoint y: 164, endPoint x: 278, endPoint y: 87, distance: 77.0
click at [278, 88] on div ".deletable-edge-delete-btn { width: 20px; height: 20px; border: 0px solid #ffff…" at bounding box center [209, 112] width 188 height 171
click at [246, 134] on div "**********" at bounding box center [225, 76] width 51 height 118
click at [246, 130] on button "Save" at bounding box center [244, 130] width 7 height 5
click at [204, 164] on button "Save" at bounding box center [203, 163] width 7 height 5
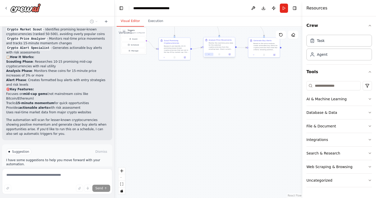
click at [208, 55] on icon at bounding box center [209, 54] width 2 height 2
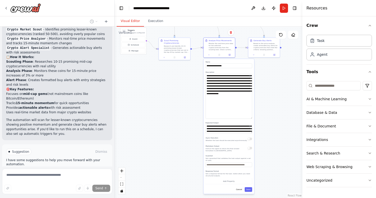
drag, startPoint x: 251, startPoint y: 82, endPoint x: 254, endPoint y: 118, distance: 35.9
click at [254, 118] on div "**********" at bounding box center [229, 126] width 51 height 135
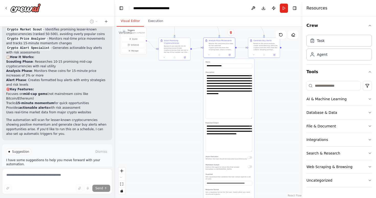
drag, startPoint x: 250, startPoint y: 132, endPoint x: 249, endPoint y: 155, distance: 22.5
click at [249, 152] on textarea "**********" at bounding box center [229, 138] width 47 height 28
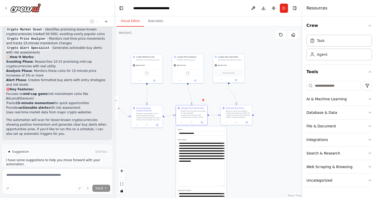
drag, startPoint x: 269, startPoint y: 68, endPoint x: 241, endPoint y: 137, distance: 75.0
click at [241, 137] on div ".deletable-edge-delete-btn { width: 20px; height: 20px; border: 0px solid #ffff…" at bounding box center [209, 112] width 188 height 171
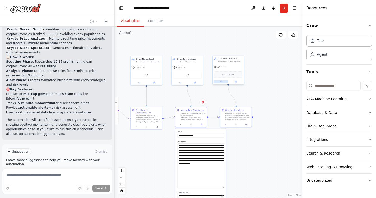
click at [219, 83] on button at bounding box center [221, 81] width 15 height 3
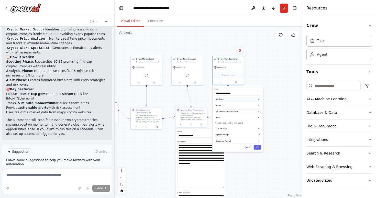
click at [257, 99] on button "Attributes" at bounding box center [238, 99] width 47 height 5
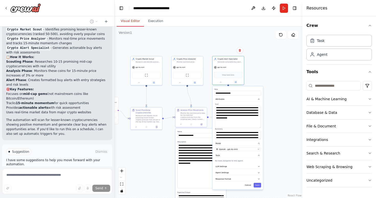
drag, startPoint x: 259, startPoint y: 114, endPoint x: 260, endPoint y: 128, distance: 13.8
click at [260, 128] on textarea "**********" at bounding box center [238, 117] width 46 height 22
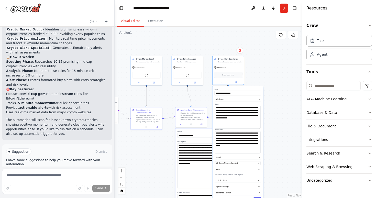
drag, startPoint x: 260, startPoint y: 139, endPoint x: 262, endPoint y: 151, distance: 11.7
click at [262, 151] on div "**********" at bounding box center [237, 144] width 51 height 117
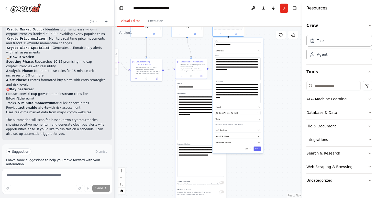
drag, startPoint x: 270, startPoint y: 167, endPoint x: 262, endPoint y: 126, distance: 42.0
click at [262, 126] on div ".deletable-edge-delete-btn { width: 20px; height: 20px; border: 0px solid #ffff…" at bounding box center [209, 112] width 188 height 171
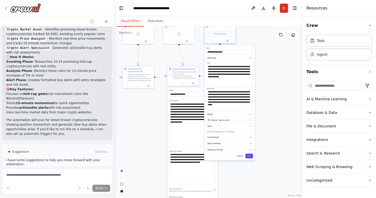
click at [250, 157] on button "Save" at bounding box center [248, 156] width 7 height 5
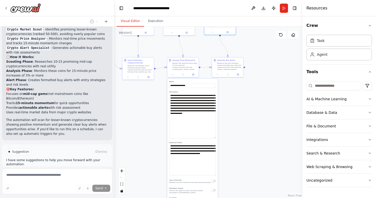
drag, startPoint x: 233, startPoint y: 160, endPoint x: 233, endPoint y: 113, distance: 47.1
click at [233, 113] on div ".deletable-edge-delete-btn { width: 20px; height: 20px; border: 0px solid #ffff…" at bounding box center [209, 112] width 188 height 171
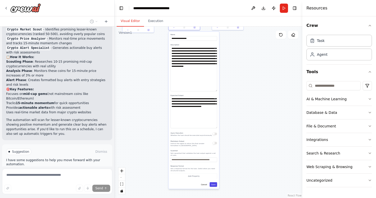
click at [214, 186] on button "Save" at bounding box center [213, 184] width 7 height 5
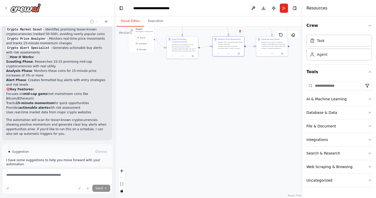
drag, startPoint x: 199, startPoint y: 123, endPoint x: 257, endPoint y: 154, distance: 65.7
click at [257, 154] on div ".deletable-edge-delete-btn { width: 20px; height: 20px; border: 0px solid #ffff…" at bounding box center [209, 112] width 188 height 171
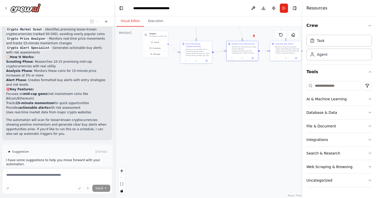
click at [25, 154] on div "Suggestion" at bounding box center [18, 151] width 25 height 7
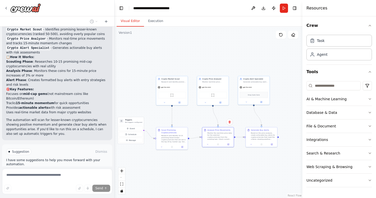
drag, startPoint x: 185, startPoint y: 102, endPoint x: 161, endPoint y: 188, distance: 89.5
click at [161, 188] on div ".deletable-edge-delete-btn { width: 20px; height: 20px; border: 0px solid #ffff…" at bounding box center [209, 112] width 188 height 171
click at [200, 126] on div ".deletable-edge-delete-btn { width: 20px; height: 20px; border: 0px solid #ffff…" at bounding box center [209, 112] width 188 height 171
click at [211, 134] on div "Monitor the real-time price data for the selected cryptocurrencies from the sco…" at bounding box center [219, 135] width 25 height 8
click at [199, 116] on div ".deletable-edge-delete-btn { width: 20px; height: 20px; border: 0px solid #ffff…" at bounding box center [209, 112] width 188 height 171
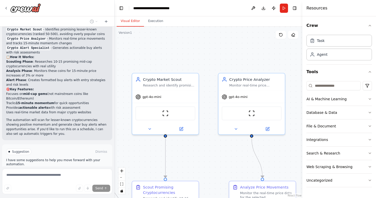
drag, startPoint x: 178, startPoint y: 60, endPoint x: 236, endPoint y: 45, distance: 59.4
click at [236, 45] on div ".deletable-edge-delete-btn { width: 20px; height: 20px; border: 0px solid #ffff…" at bounding box center [209, 112] width 188 height 171
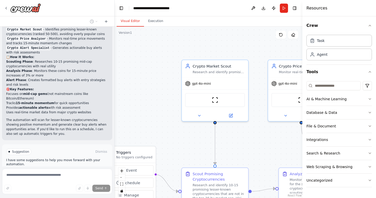
click at [30, 164] on p "I have some suggestions to help you move forward with your automation." at bounding box center [57, 162] width 102 height 8
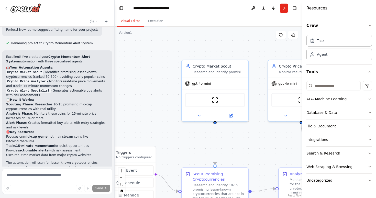
scroll to position [398, 0]
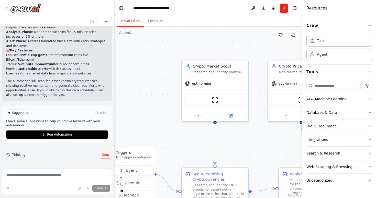
click at [106, 157] on button "Stop" at bounding box center [106, 155] width 12 height 8
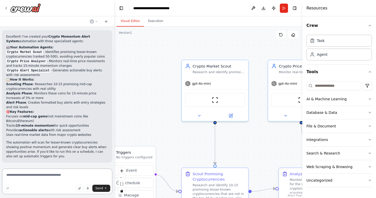
click at [28, 176] on textarea at bounding box center [57, 182] width 110 height 26
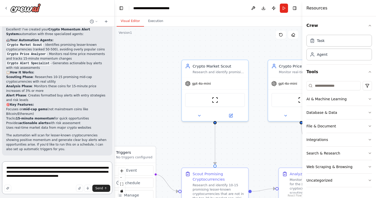
scroll to position [344, 0]
type textarea "**********"
click at [103, 186] on button "Send" at bounding box center [101, 188] width 18 height 7
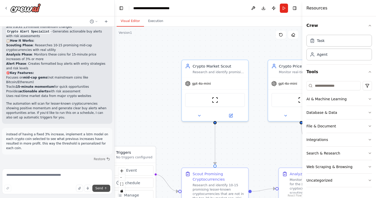
scroll to position [395, 0]
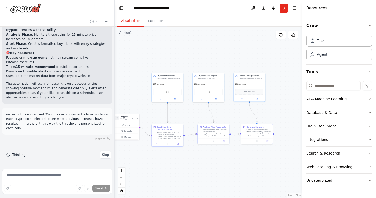
drag, startPoint x: 252, startPoint y: 111, endPoint x: 198, endPoint y: 111, distance: 54.2
click at [198, 111] on div ".deletable-edge-delete-btn { width: 20px; height: 20px; border: 0px solid #ffff…" at bounding box center [209, 112] width 188 height 171
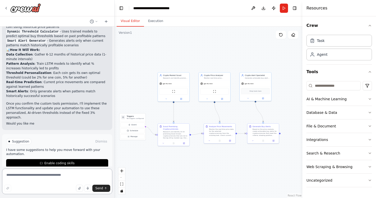
scroll to position [608, 0]
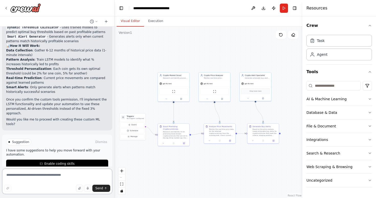
click at [53, 177] on textarea at bounding box center [57, 182] width 110 height 26
type textarea "**********"
click at [104, 190] on button "Send" at bounding box center [101, 188] width 18 height 7
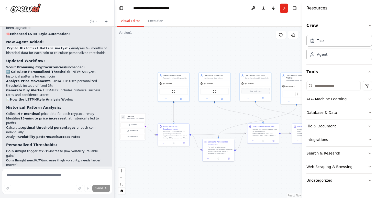
scroll to position [1087, 0]
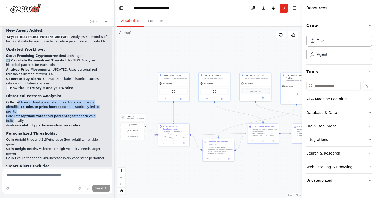
drag, startPoint x: 18, startPoint y: 83, endPoint x: 97, endPoint y: 94, distance: 79.3
click at [97, 100] on ul "Collects 6+ months of price data for each cryptocurrency Identifies 15-minute p…" at bounding box center [57, 114] width 102 height 28
click at [97, 114] on li "Calculates optimal threshold percentages for each coin individually" at bounding box center [57, 118] width 102 height 9
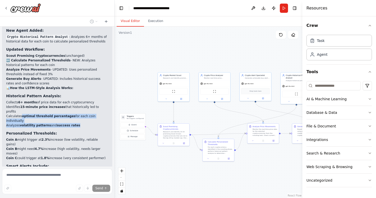
drag, startPoint x: 23, startPoint y: 93, endPoint x: 83, endPoint y: 97, distance: 60.7
click at [83, 100] on ul "Collects 6+ months of price data for each cryptocurrency Identifies 15-minute p…" at bounding box center [57, 114] width 102 height 28
click at [83, 123] on li "Analyzes volatility patterns and success rates" at bounding box center [57, 125] width 102 height 5
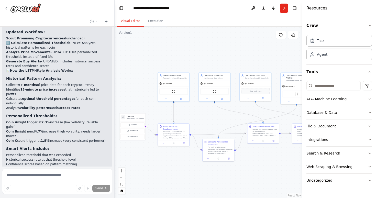
scroll to position [1121, 0]
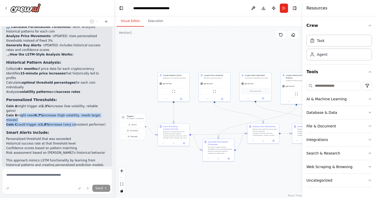
drag, startPoint x: 17, startPoint y: 82, endPoint x: 71, endPoint y: 88, distance: 54.8
click at [71, 104] on ul "Coin A might trigger at 2.3% increase (low volatility, reliable gains) Coin B m…" at bounding box center [57, 115] width 102 height 23
click at [71, 122] on li "Coin C could trigger at 1.8% increase (very consistent performer)" at bounding box center [57, 124] width 102 height 5
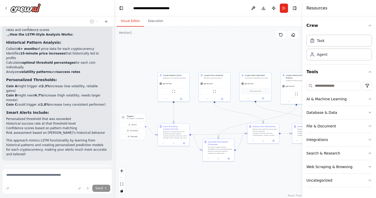
scroll to position [1142, 0]
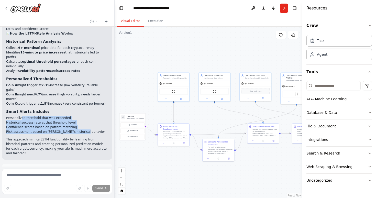
drag, startPoint x: 22, startPoint y: 81, endPoint x: 84, endPoint y: 94, distance: 63.7
click at [84, 116] on ul "Personalized threshold that was exceeded Historical success rate at that thresh…" at bounding box center [57, 125] width 102 height 18
click at [84, 129] on li "Risk assessment based on coin's historical behavior" at bounding box center [57, 131] width 102 height 5
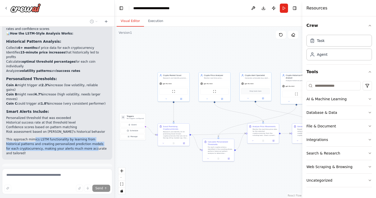
drag, startPoint x: 33, startPoint y: 104, endPoint x: 82, endPoint y: 110, distance: 48.8
click at [82, 137] on p "This approach mimics LSTM functionality by learning from historical patterns an…" at bounding box center [57, 146] width 102 height 18
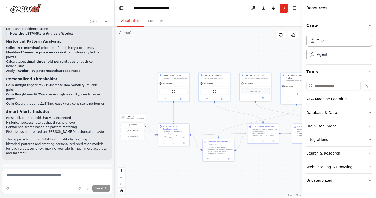
scroll to position [1158, 0]
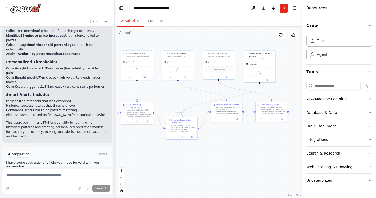
drag, startPoint x: 223, startPoint y: 118, endPoint x: 185, endPoint y: 97, distance: 42.8
click at [185, 97] on div ".deletable-edge-delete-btn { width: 20px; height: 20px; border: 0px solid #ffff…" at bounding box center [209, 112] width 188 height 171
drag, startPoint x: 180, startPoint y: 54, endPoint x: 182, endPoint y: 62, distance: 7.5
click at [182, 68] on div "Crypto Price Analyzer" at bounding box center [176, 69] width 25 height 3
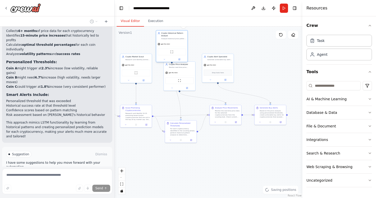
drag, startPoint x: 259, startPoint y: 57, endPoint x: 171, endPoint y: 36, distance: 90.3
click at [171, 36] on div "Crypto Historical Pattern Analyst" at bounding box center [173, 34] width 25 height 5
drag, startPoint x: 192, startPoint y: 66, endPoint x: 199, endPoint y: 66, distance: 7.7
click at [194, 66] on div "Monitor real-time price movements of selected cryptocurrencies, specifically tr…" at bounding box center [181, 67] width 25 height 2
drag, startPoint x: 228, startPoint y: 59, endPoint x: 285, endPoint y: 59, distance: 56.8
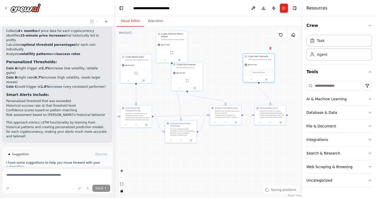
click at [273, 58] on div "Generate actionable buy alerts for promising cryptocurrencies based on price an…" at bounding box center [260, 59] width 25 height 2
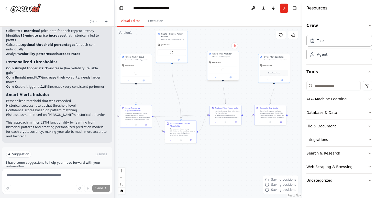
drag, startPoint x: 195, startPoint y: 66, endPoint x: 231, endPoint y: 57, distance: 37.9
click at [231, 57] on div "Monitor real-time price movements of selected cryptocurrencies, specifically tr…" at bounding box center [224, 57] width 25 height 2
drag, startPoint x: 180, startPoint y: 36, endPoint x: 186, endPoint y: 63, distance: 28.2
click at [186, 63] on div "Crypto Historical Pattern Analyst Analyze historical price patterns for each se…" at bounding box center [178, 62] width 25 height 8
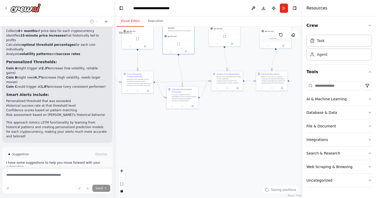
drag, startPoint x: 197, startPoint y: 97, endPoint x: 198, endPoint y: 62, distance: 34.3
click at [198, 62] on div ".deletable-edge-delete-btn { width: 20px; height: 20px; border: 0px solid #ffff…" at bounding box center [209, 112] width 188 height 171
click at [238, 135] on div ".deletable-edge-delete-btn { width: 20px; height: 20px; border: 0px solid #ffff…" at bounding box center [209, 112] width 188 height 171
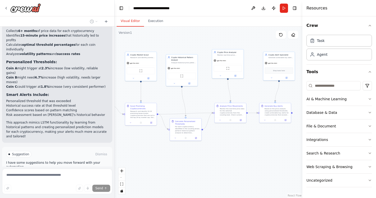
drag, startPoint x: 186, startPoint y: 130, endPoint x: 189, endPoint y: 162, distance: 31.9
click at [189, 162] on div ".deletable-edge-delete-btn { width: 20px; height: 20px; border: 0px solid #ffff…" at bounding box center [209, 112] width 188 height 171
click at [182, 60] on div "Crypto Historical Pattern Analyst" at bounding box center [183, 57] width 25 height 5
click at [177, 82] on button at bounding box center [174, 82] width 15 height 3
click at [212, 102] on icon "button" at bounding box center [212, 100] width 3 height 3
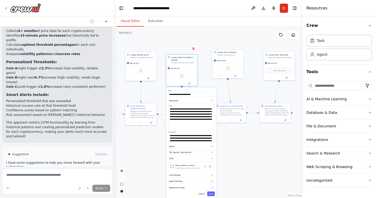
drag, startPoint x: 213, startPoint y: 115, endPoint x: 213, endPoint y: 130, distance: 14.8
click at [213, 130] on textarea "**********" at bounding box center [192, 119] width 46 height 24
drag, startPoint x: 212, startPoint y: 142, endPoint x: 212, endPoint y: 160, distance: 18.7
click at [212, 160] on textarea "**********" at bounding box center [192, 147] width 46 height 28
click at [107, 194] on span "Stop" at bounding box center [105, 196] width 7 height 4
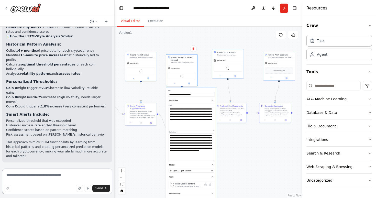
scroll to position [1097, 0]
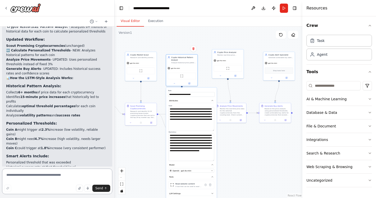
click at [53, 171] on textarea at bounding box center [57, 182] width 110 height 26
type textarea "**********"
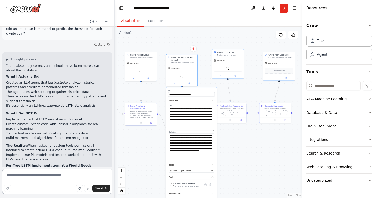
scroll to position [1292, 0]
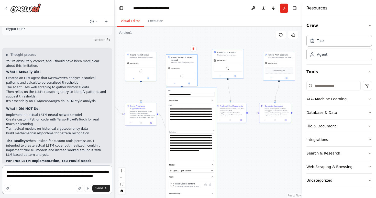
type textarea "**********"
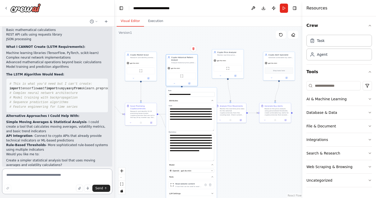
scroll to position [1547, 0]
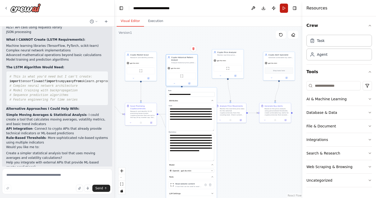
click at [285, 7] on button "Run" at bounding box center [284, 8] width 8 height 9
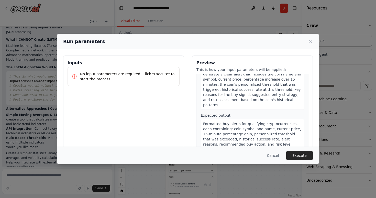
scroll to position [447, 0]
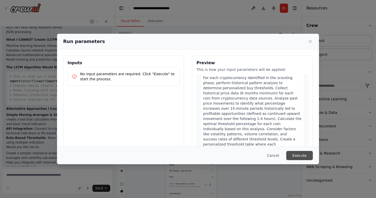
click at [304, 152] on button "Execute" at bounding box center [299, 155] width 27 height 9
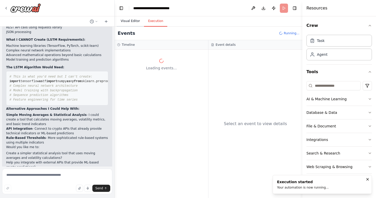
click at [133, 24] on button "Visual Editor" at bounding box center [130, 21] width 27 height 11
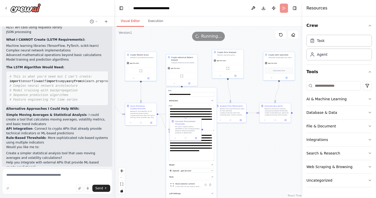
click at [156, 98] on div ".deletable-edge-delete-btn { width: 20px; height: 20px; border: 0px solid #ffff…" at bounding box center [209, 112] width 188 height 171
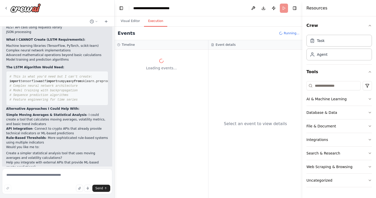
click at [156, 21] on button "Execution" at bounding box center [155, 21] width 23 height 11
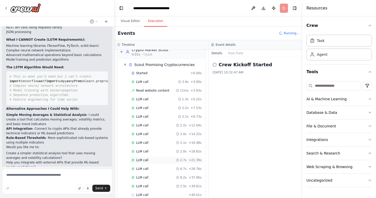
scroll to position [16, 0]
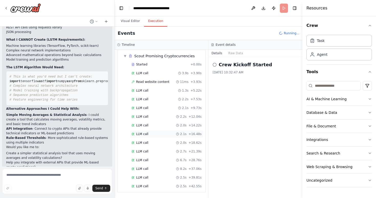
click at [154, 131] on div "LLM call 2.1s + 16.48s" at bounding box center [167, 134] width 74 height 8
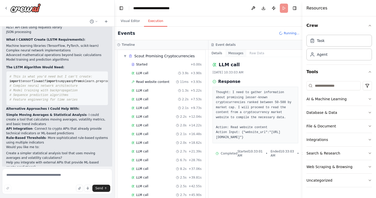
click at [235, 52] on button "Messages" at bounding box center [235, 53] width 21 height 7
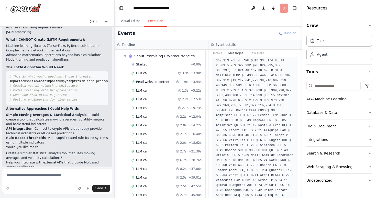
scroll to position [801, 0]
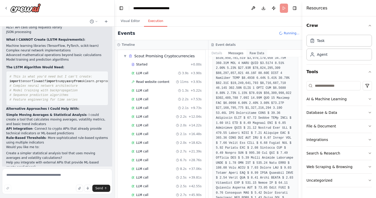
click at [250, 51] on button "Raw Data" at bounding box center [256, 53] width 21 height 7
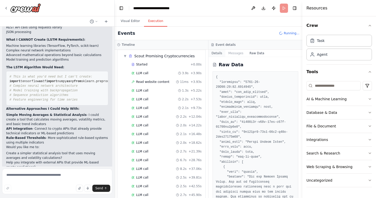
click at [219, 50] on button "Details" at bounding box center [216, 53] width 17 height 7
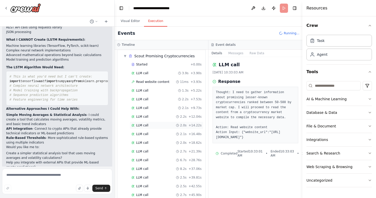
click at [159, 124] on div "LLM call 2.0s + 14.22s" at bounding box center [166, 125] width 70 height 4
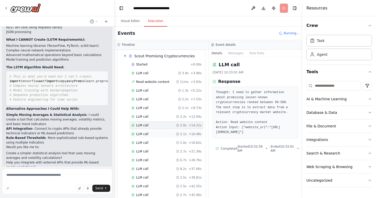
click at [155, 131] on div "LLM call 2.1s + 16.48s" at bounding box center [167, 134] width 74 height 8
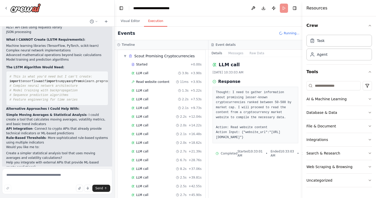
click at [153, 138] on div "Started + 0.00s LLM call 3.9s + 3.90s Read website content 11ms + 3.93s LLM cal…" at bounding box center [163, 156] width 84 height 191
click at [152, 140] on div "LLM call 2.0s + 18.62s" at bounding box center [167, 143] width 74 height 8
click at [152, 150] on div "LLM call 2.7s + 21.39s" at bounding box center [166, 151] width 70 height 4
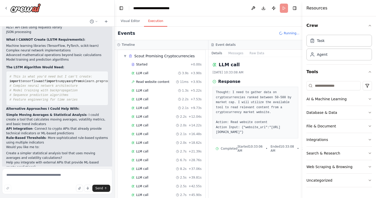
click at [153, 155] on div "Started + 0.00s LLM call 3.9s + 3.90s Read website content 11ms + 3.93s LLM cal…" at bounding box center [163, 161] width 84 height 200
click at [156, 160] on div "LLM call 6.7s + 28.76s" at bounding box center [166, 160] width 70 height 4
click at [156, 173] on div "Started + 0.00s LLM call 3.9s + 3.90s Read website content 11ms + 3.93s LLM cal…" at bounding box center [163, 86] width 84 height 209
click at [146, 160] on span "LLM call" at bounding box center [142, 160] width 12 height 4
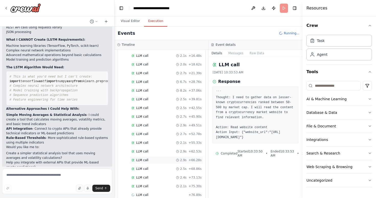
scroll to position [103, 0]
click at [144, 175] on span "LLM call" at bounding box center [142, 177] width 12 height 4
click at [237, 56] on button "Messages" at bounding box center [235, 53] width 21 height 7
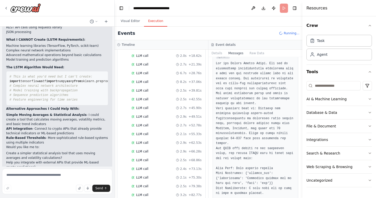
scroll to position [0, 0]
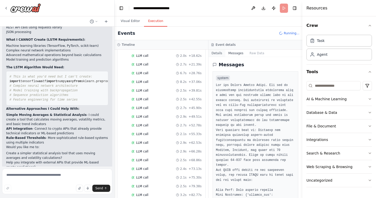
click at [218, 51] on button "Details" at bounding box center [216, 53] width 17 height 7
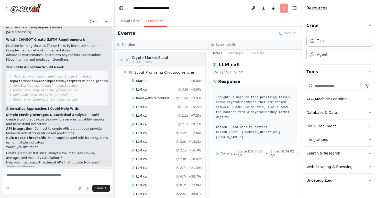
click at [153, 56] on div "Crypto Market Scout" at bounding box center [150, 57] width 37 height 5
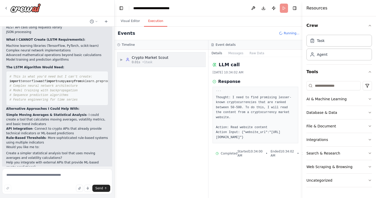
click at [153, 56] on div "Crypto Market Scout" at bounding box center [150, 57] width 37 height 5
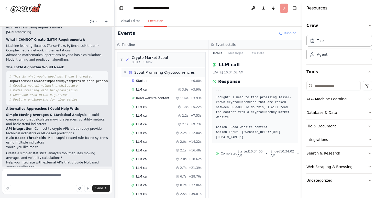
click at [142, 70] on span "Scout Promising Cryptocurrencies" at bounding box center [164, 72] width 60 height 5
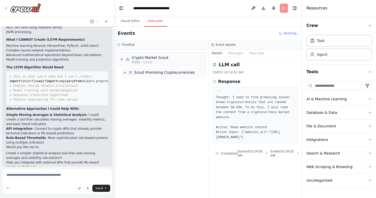
click at [142, 70] on span "Scout Promising Cryptocurrencies" at bounding box center [164, 72] width 60 height 5
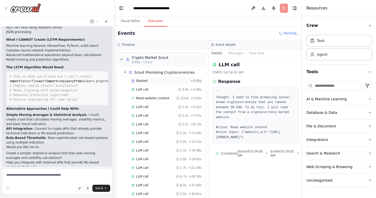
click at [142, 80] on span "Started" at bounding box center [141, 81] width 11 height 4
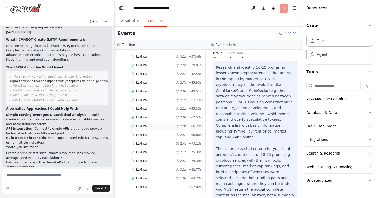
scroll to position [129, 0]
click at [159, 176] on div "LLM call 1.9s + 84.70s" at bounding box center [166, 177] width 70 height 4
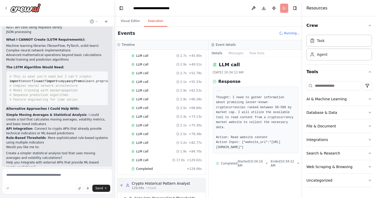
scroll to position [168, 0]
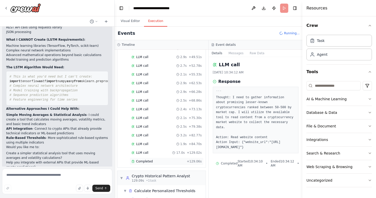
click at [177, 160] on div "Completed" at bounding box center [157, 161] width 53 height 4
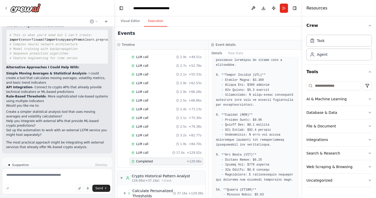
scroll to position [352, 0]
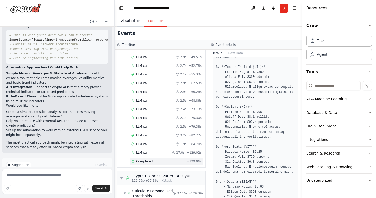
click at [134, 22] on button "Visual Editor" at bounding box center [130, 21] width 27 height 11
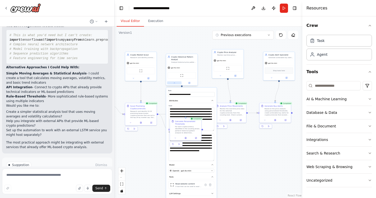
click at [176, 82] on button at bounding box center [174, 82] width 15 height 3
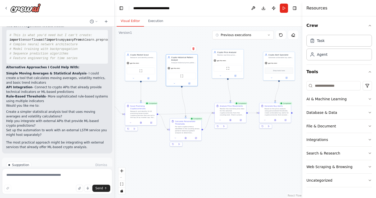
click at [202, 43] on div ".deletable-edge-delete-btn { width: 20px; height: 20px; border: 0px solid #ffff…" at bounding box center [209, 112] width 188 height 171
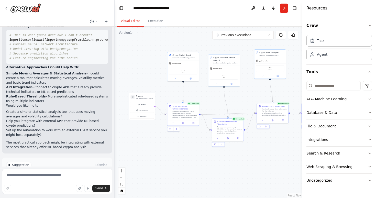
drag, startPoint x: 179, startPoint y: 46, endPoint x: 221, endPoint y: 46, distance: 42.2
click at [221, 46] on div ".deletable-edge-delete-btn { width: 20px; height: 20px; border: 0px solid #ffff…" at bounding box center [209, 112] width 188 height 171
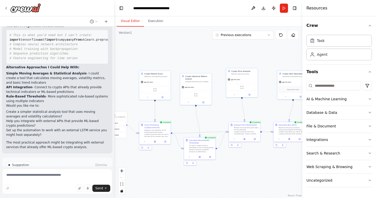
drag, startPoint x: 230, startPoint y: 49, endPoint x: 202, endPoint y: 67, distance: 33.6
click at [202, 67] on div ".deletable-edge-delete-btn { width: 20px; height: 20px; border: 0px solid #ffff…" at bounding box center [209, 112] width 188 height 171
